Goal: Check status: Check status

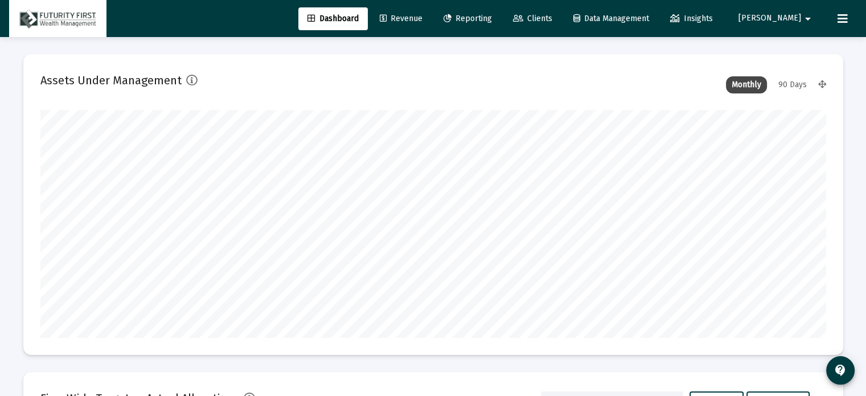
scroll to position [228, 786]
type input "[DATE]"
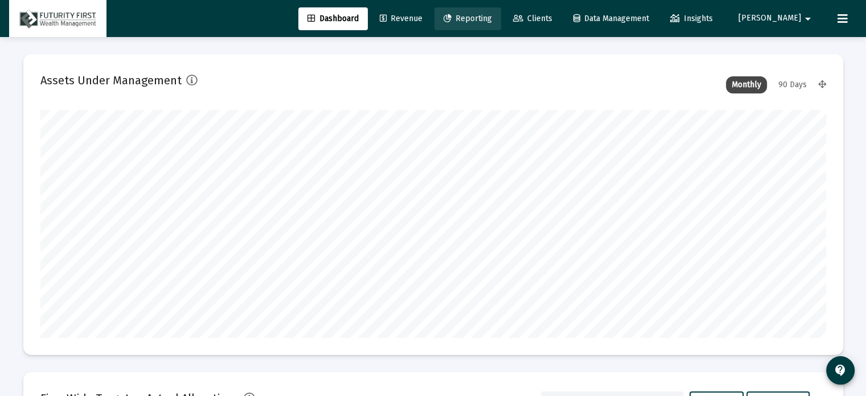
click at [491, 16] on span "Reporting" at bounding box center [468, 19] width 48 height 10
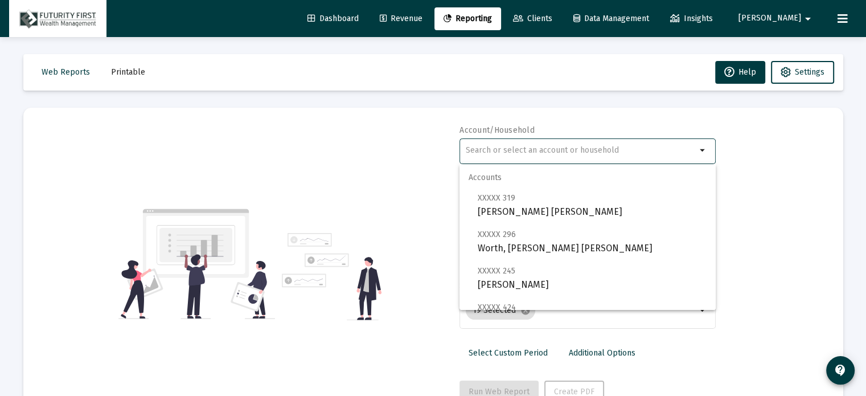
click at [505, 153] on input "text" at bounding box center [581, 150] width 231 height 9
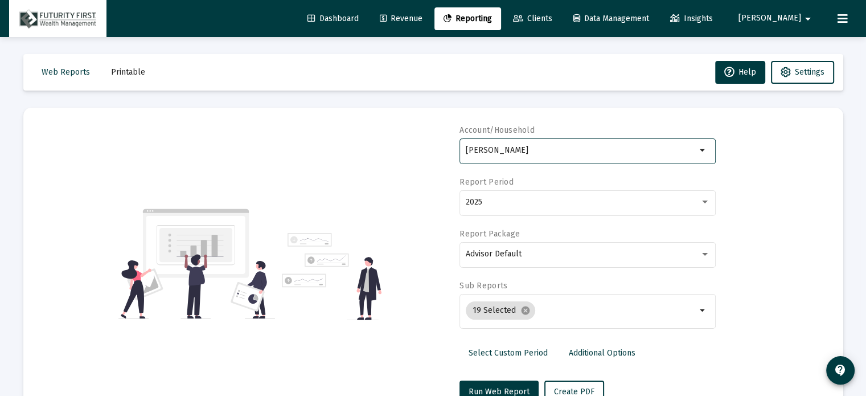
click at [505, 153] on input "[PERSON_NAME]" at bounding box center [581, 150] width 231 height 9
click at [531, 151] on input "[PERSON_NAME]" at bounding box center [581, 150] width 231 height 9
drag, startPoint x: 579, startPoint y: 146, endPoint x: 441, endPoint y: 143, distance: 138.4
click at [441, 143] on div "Account/Household [PERSON_NAME] arrow_drop_down Report Period 2025 Report Packa…" at bounding box center [433, 264] width 786 height 278
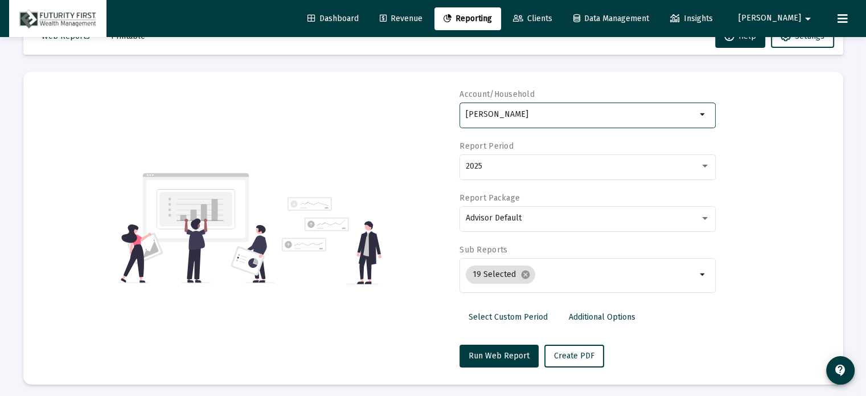
scroll to position [40, 0]
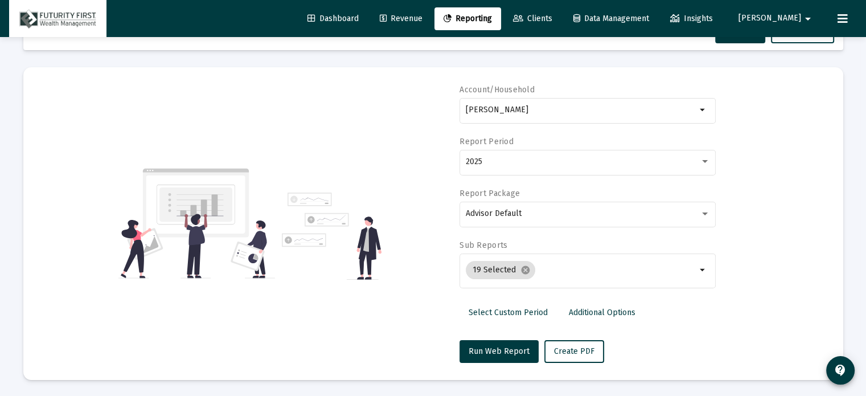
click at [631, 140] on div "Accounts Households" at bounding box center [587, 150] width 256 height 55
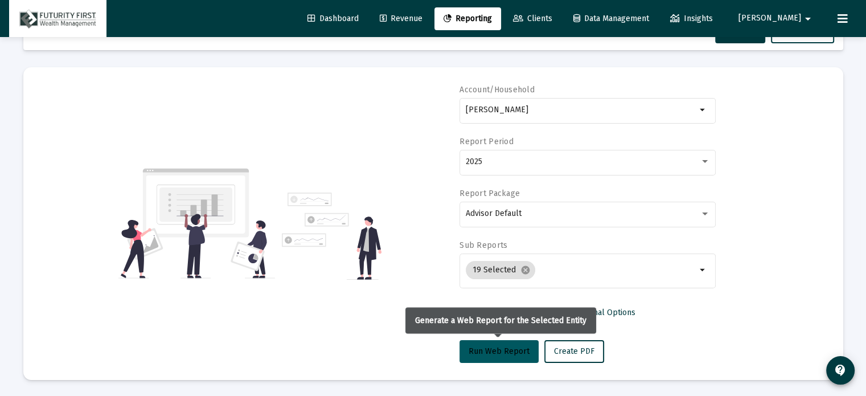
click at [492, 352] on span "Run Web Report" at bounding box center [499, 351] width 61 height 10
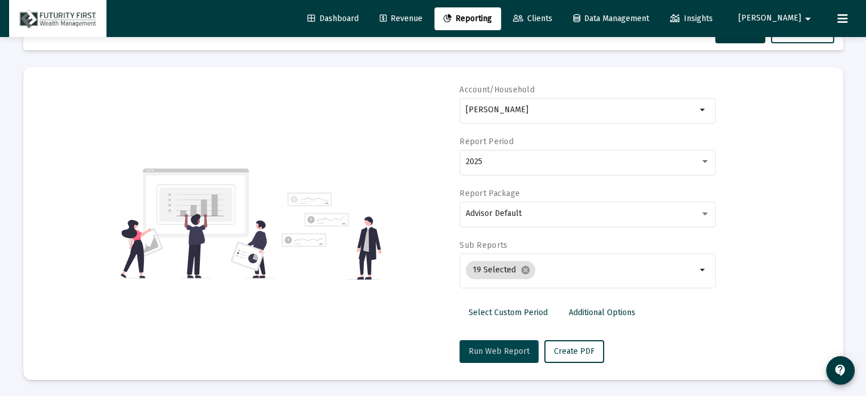
click at [492, 352] on span "Run Web Report" at bounding box center [499, 351] width 61 height 10
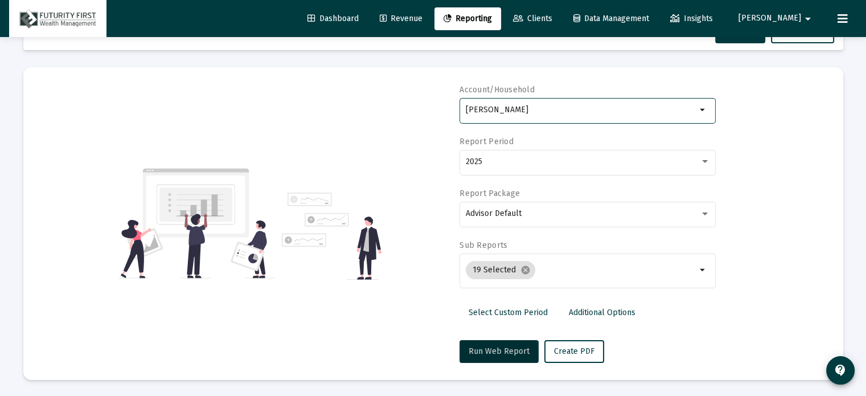
click at [518, 108] on input "[PERSON_NAME]" at bounding box center [581, 109] width 231 height 9
drag, startPoint x: 518, startPoint y: 109, endPoint x: 456, endPoint y: 110, distance: 62.6
click at [456, 110] on div "Account/Household [PERSON_NAME] arrow_drop_down Report Period 2025 Report Packa…" at bounding box center [433, 223] width 786 height 278
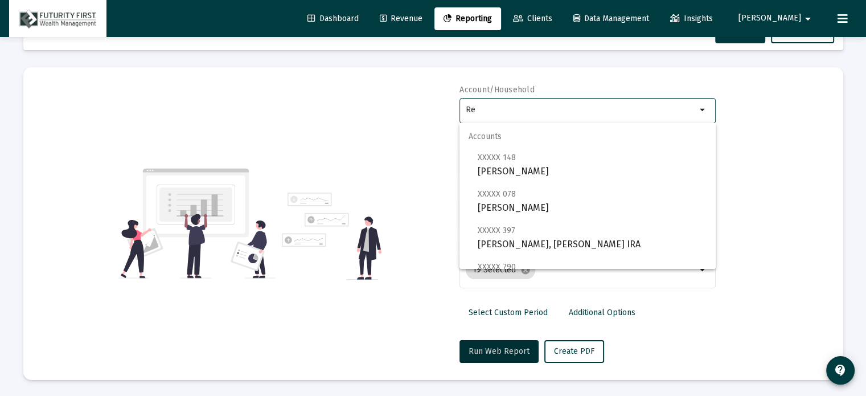
type input "R"
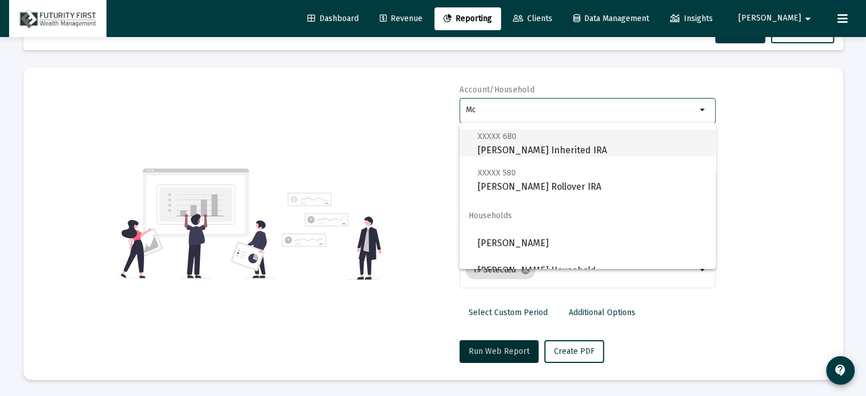
scroll to position [255, 0]
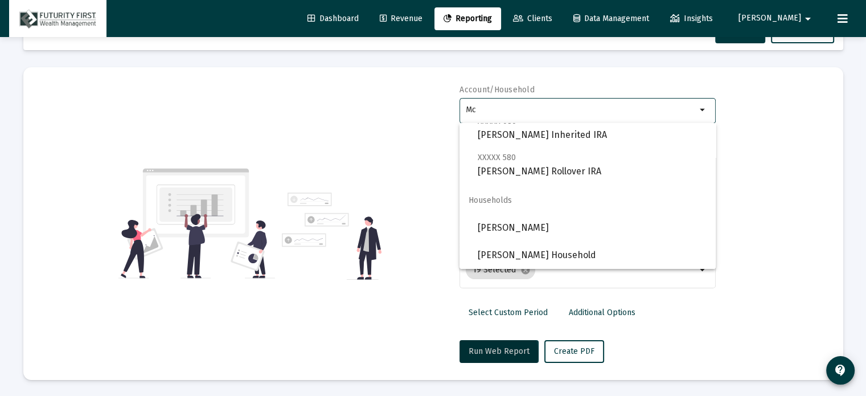
type input "Mc"
